Goal: Find specific page/section: Find specific page/section

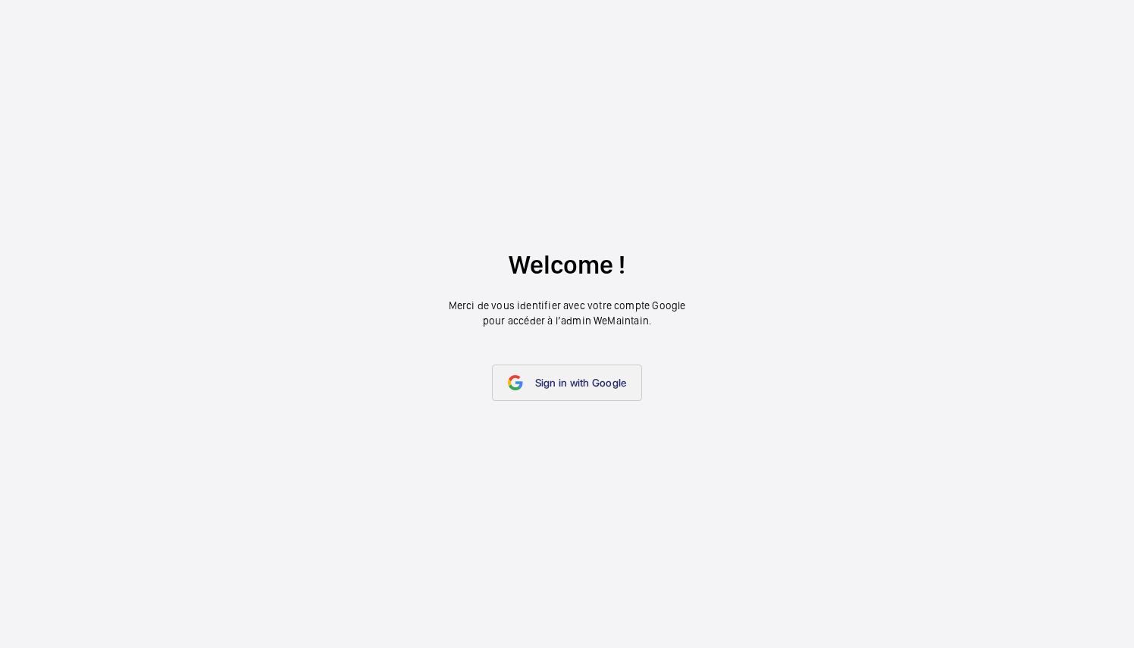
click at [596, 394] on link "Sign in with Google" at bounding box center [567, 383] width 151 height 36
